Goal: Task Accomplishment & Management: Complete application form

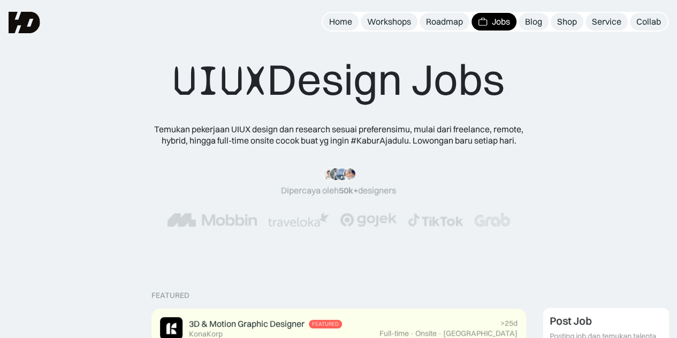
click at [493, 19] on div "Jobs" at bounding box center [501, 21] width 18 height 11
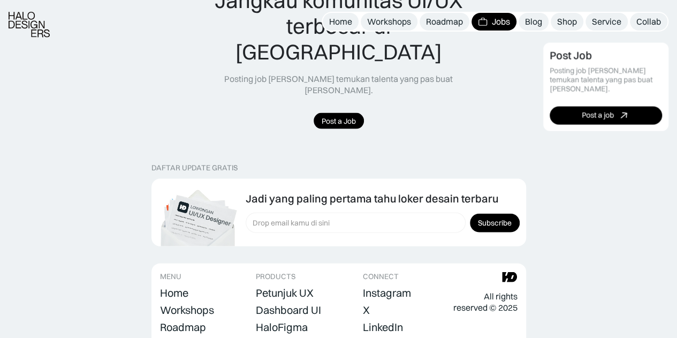
scroll to position [1071, 0]
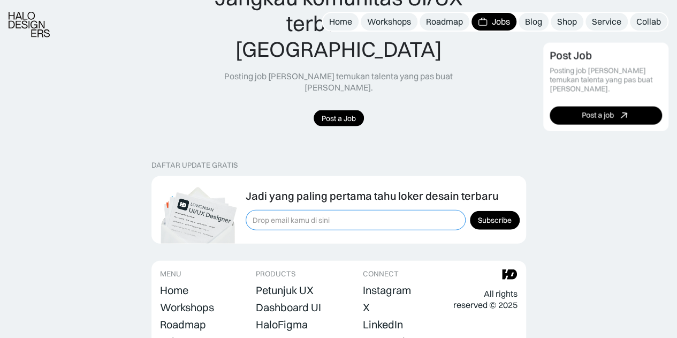
click at [347, 210] on input "Form Subscription" at bounding box center [356, 220] width 220 height 20
type input "fachrriar@gmail.com"
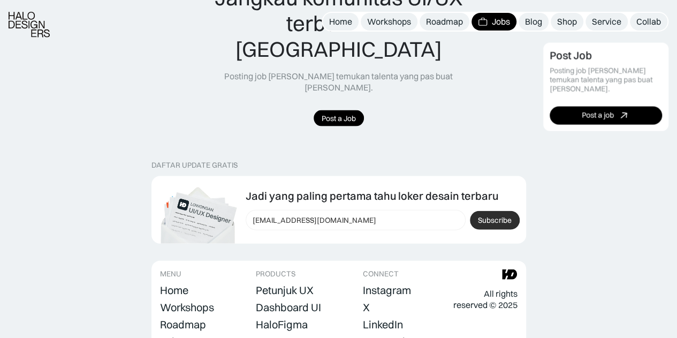
click at [491, 211] on input "Subscribe" at bounding box center [495, 220] width 50 height 19
type input "Please wait..."
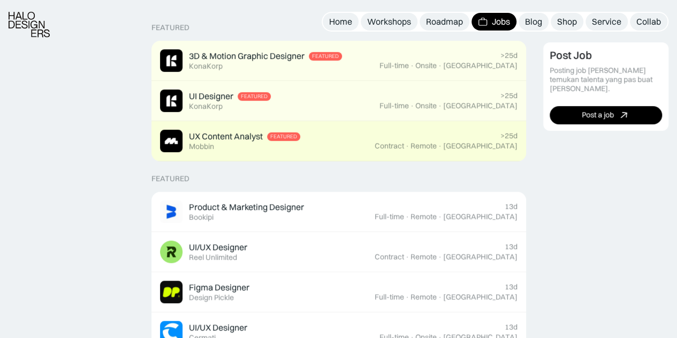
scroll to position [321, 0]
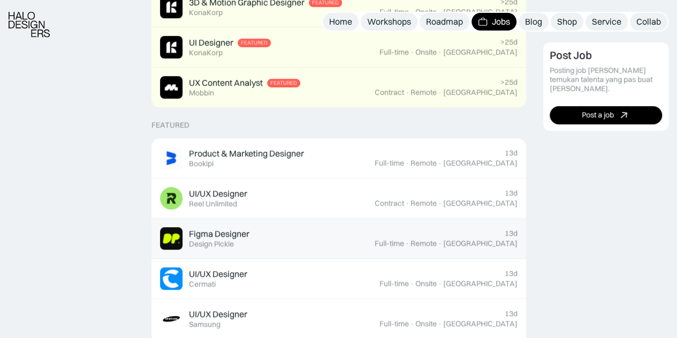
click at [404, 245] on div "Full-time" at bounding box center [389, 243] width 29 height 9
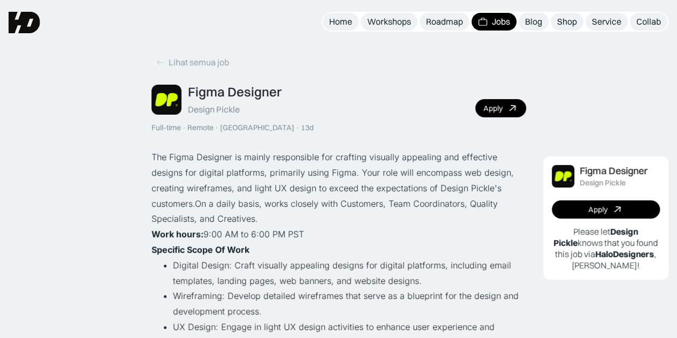
click at [490, 112] on div "Apply" at bounding box center [492, 108] width 19 height 9
click at [178, 61] on div "Lihat semua job" at bounding box center [199, 62] width 60 height 11
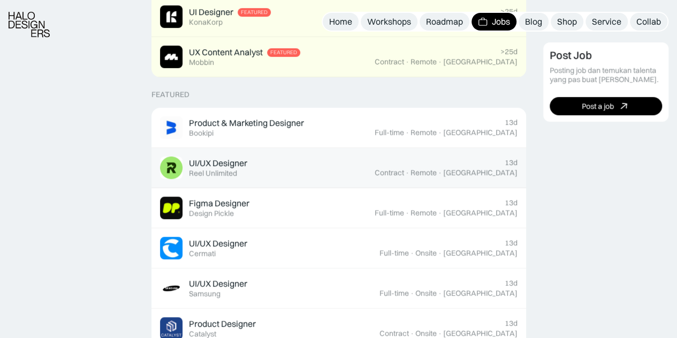
scroll to position [375, 0]
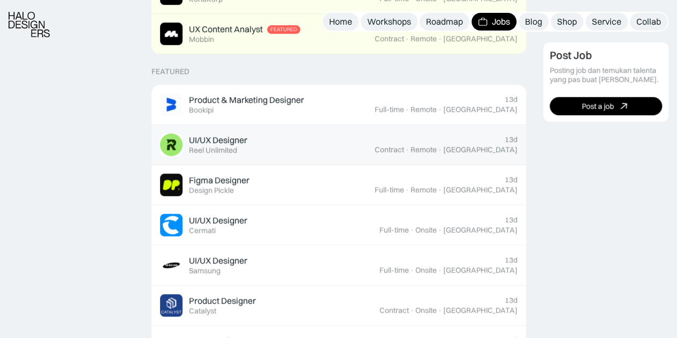
click at [437, 149] on div "Remote" at bounding box center [424, 149] width 26 height 9
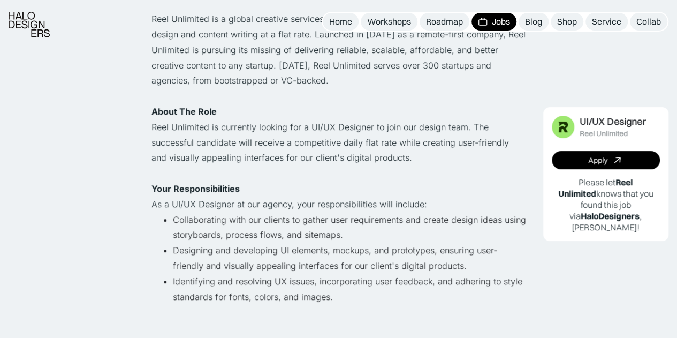
scroll to position [268, 0]
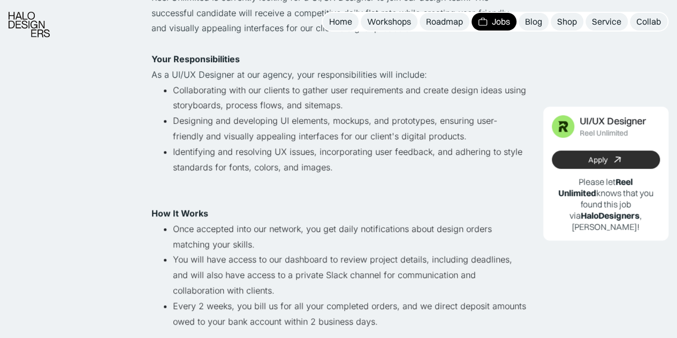
click at [575, 161] on link "Apply" at bounding box center [606, 160] width 109 height 18
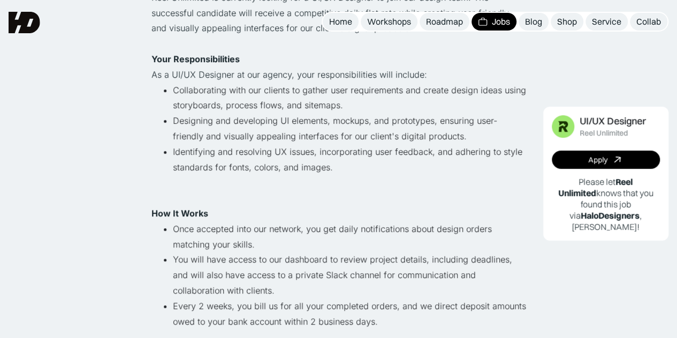
scroll to position [0, 0]
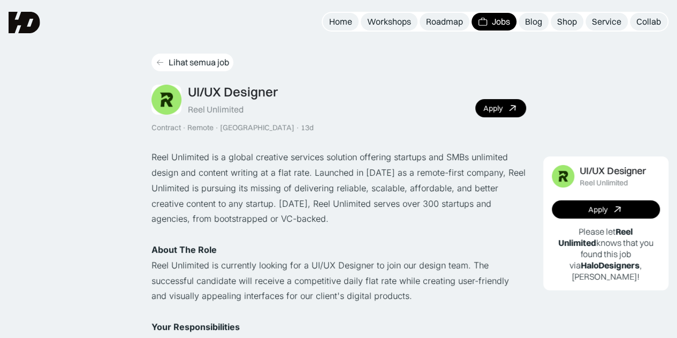
click at [169, 56] on link "Lihat semua job" at bounding box center [193, 63] width 82 height 18
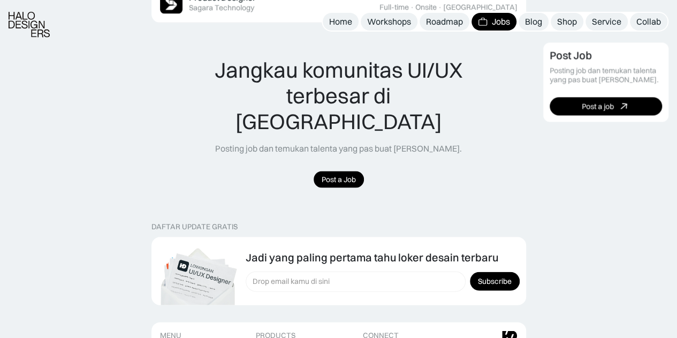
scroll to position [1071, 0]
